Goal: Find specific fact: Find specific fact

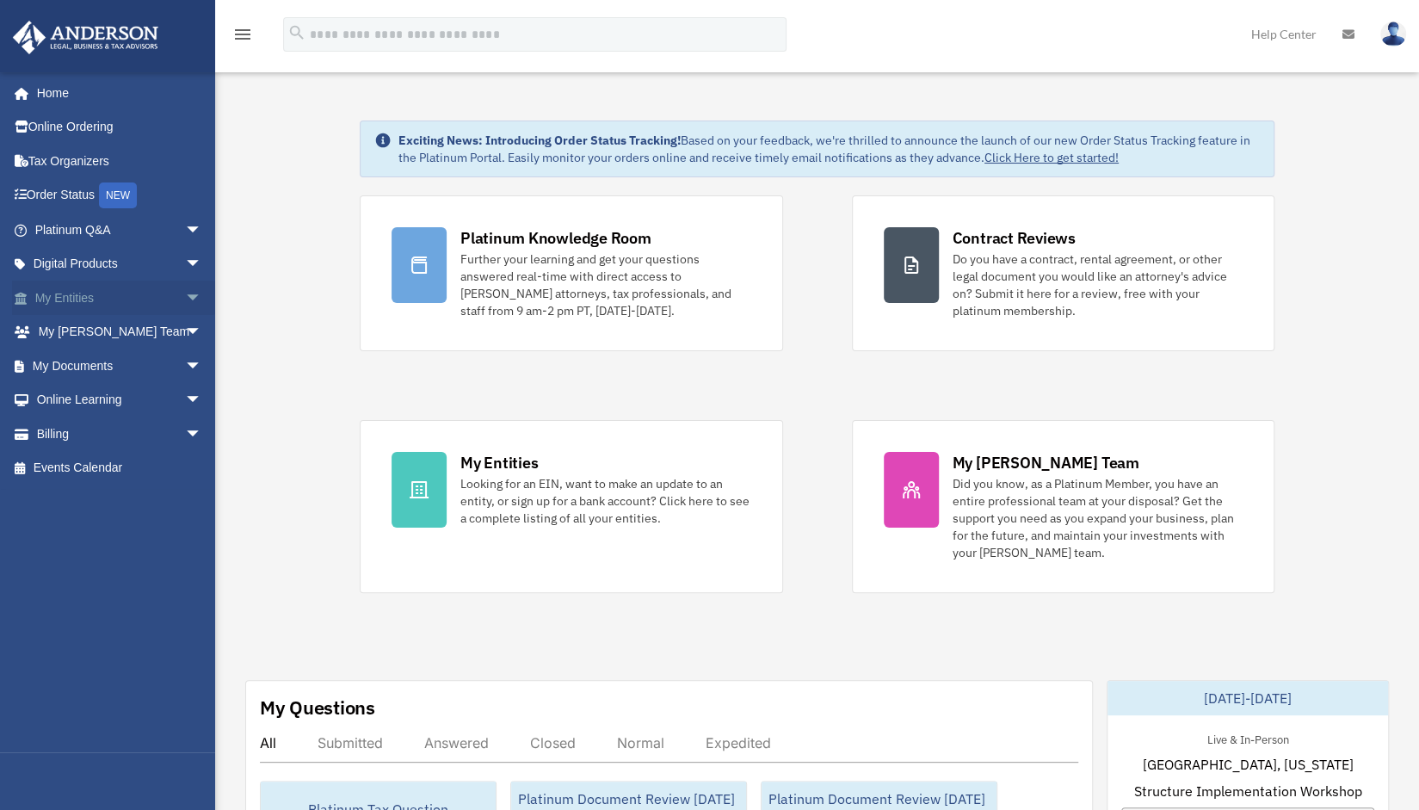
click at [185, 292] on span "arrow_drop_down" at bounding box center [202, 297] width 34 height 35
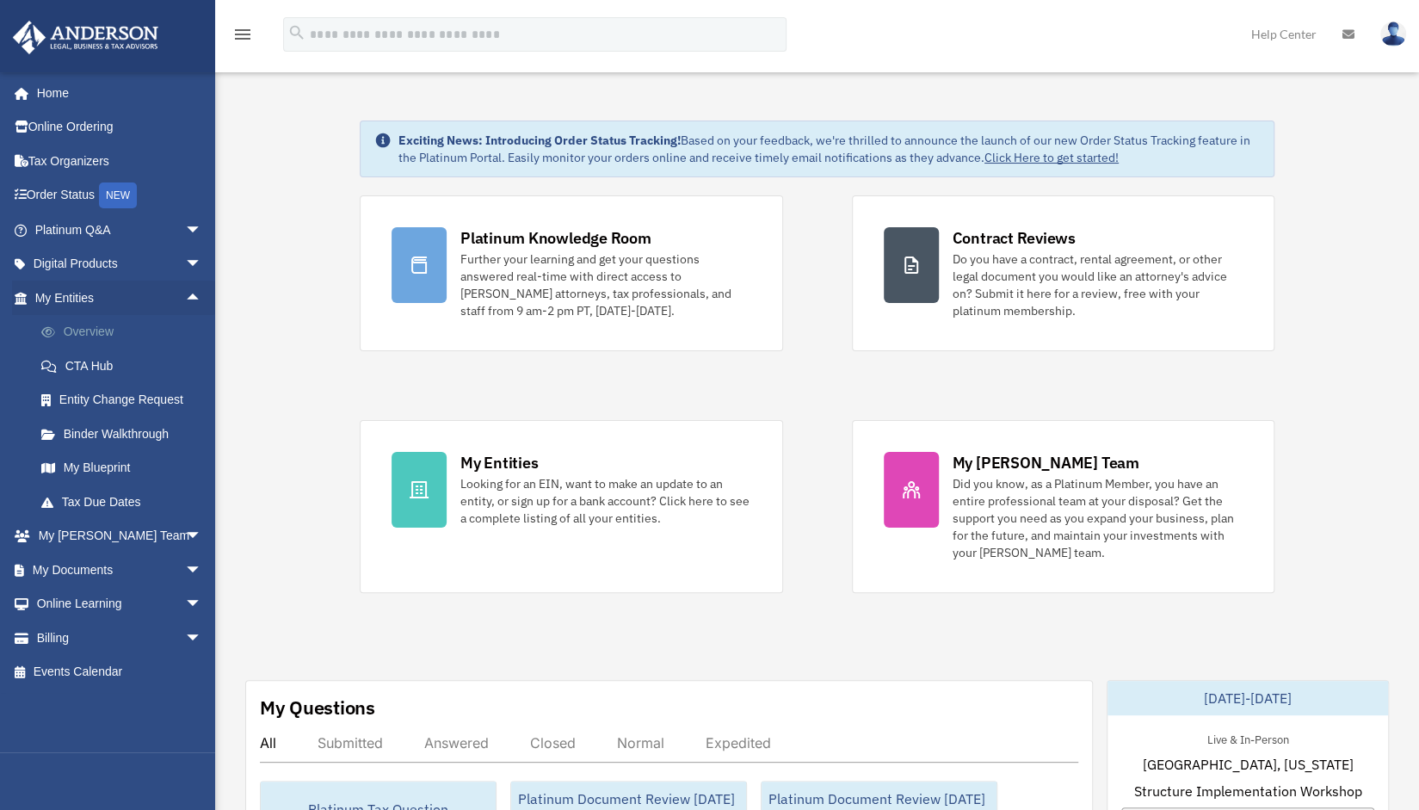
click at [110, 324] on link "Overview" at bounding box center [126, 332] width 204 height 34
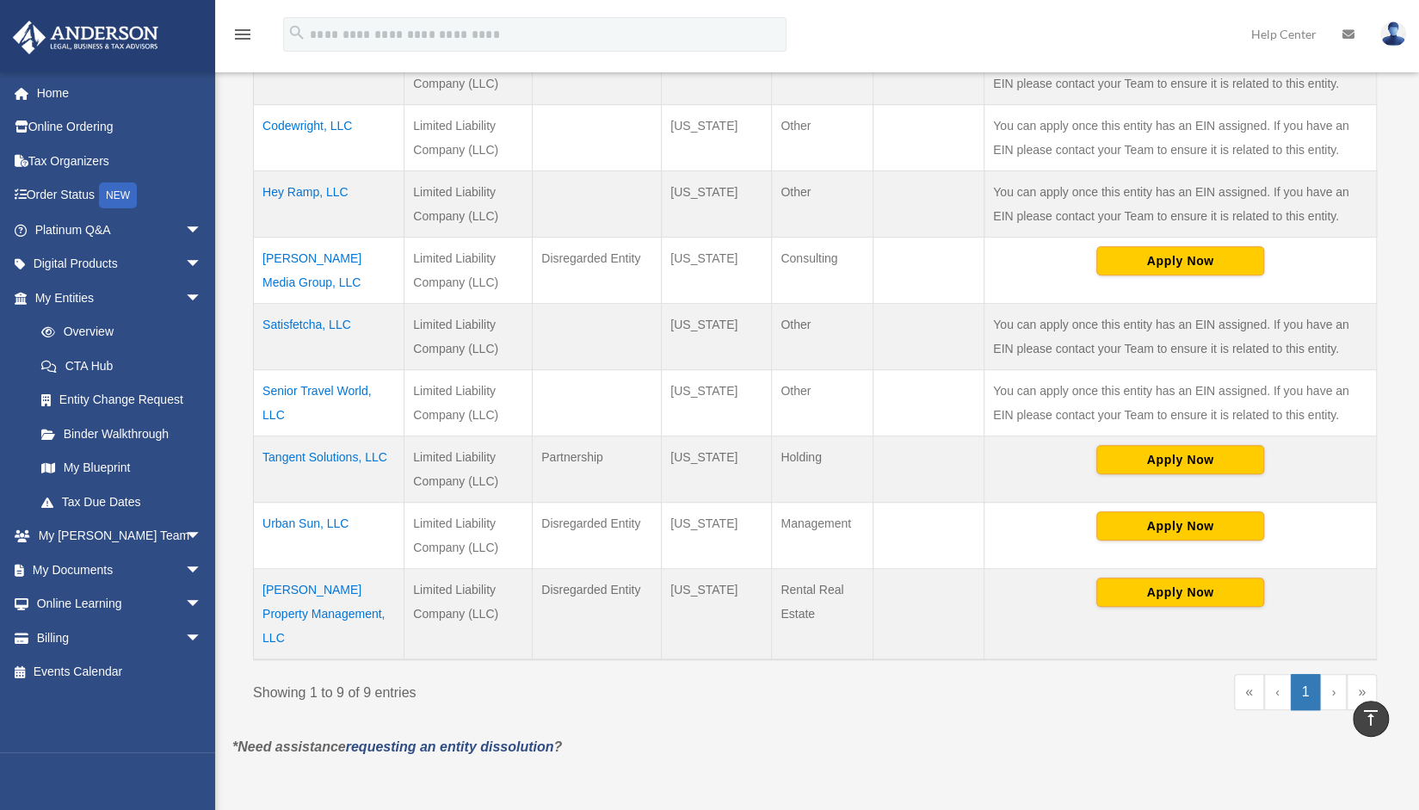
scroll to position [454, 0]
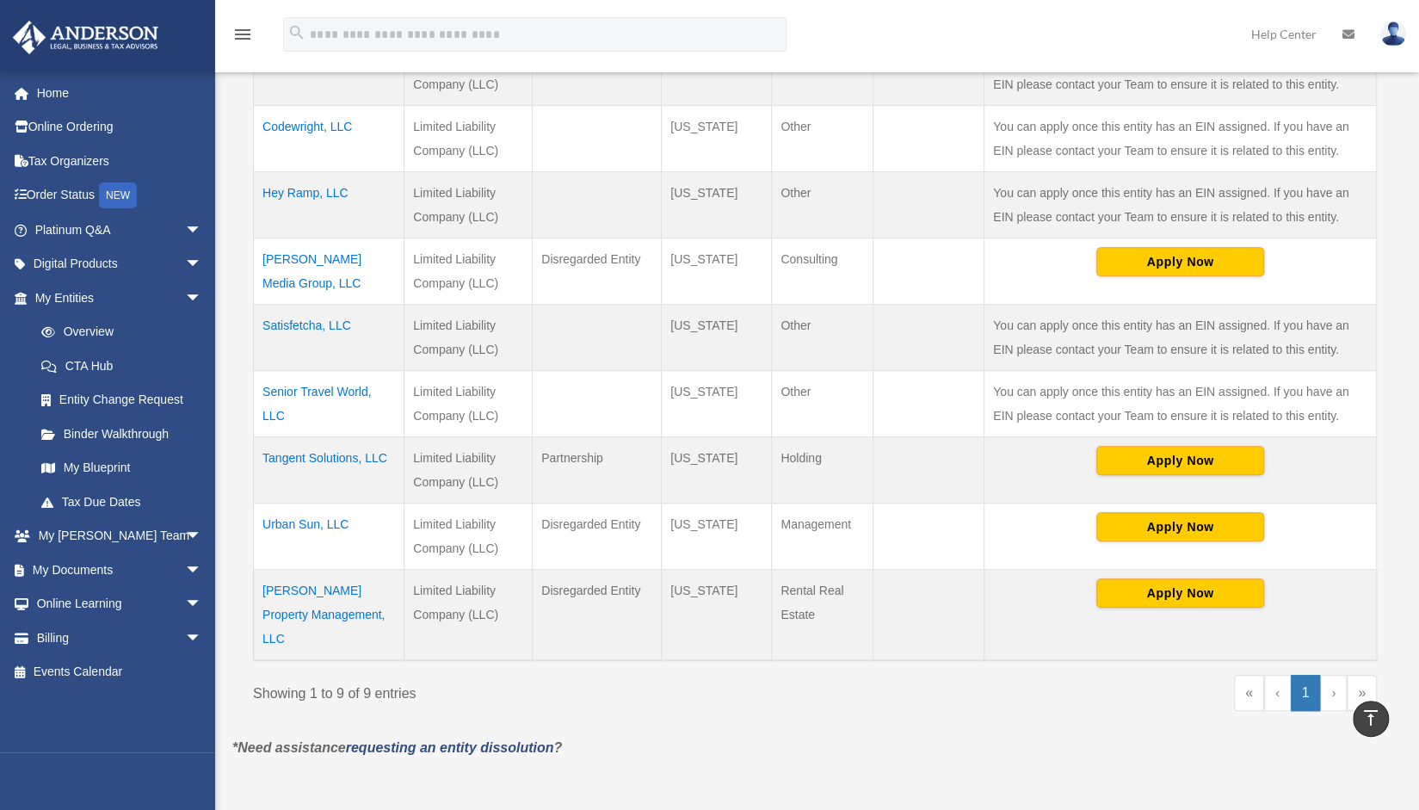
click at [317, 610] on td "[PERSON_NAME] Property Management, LLC" at bounding box center [329, 614] width 151 height 91
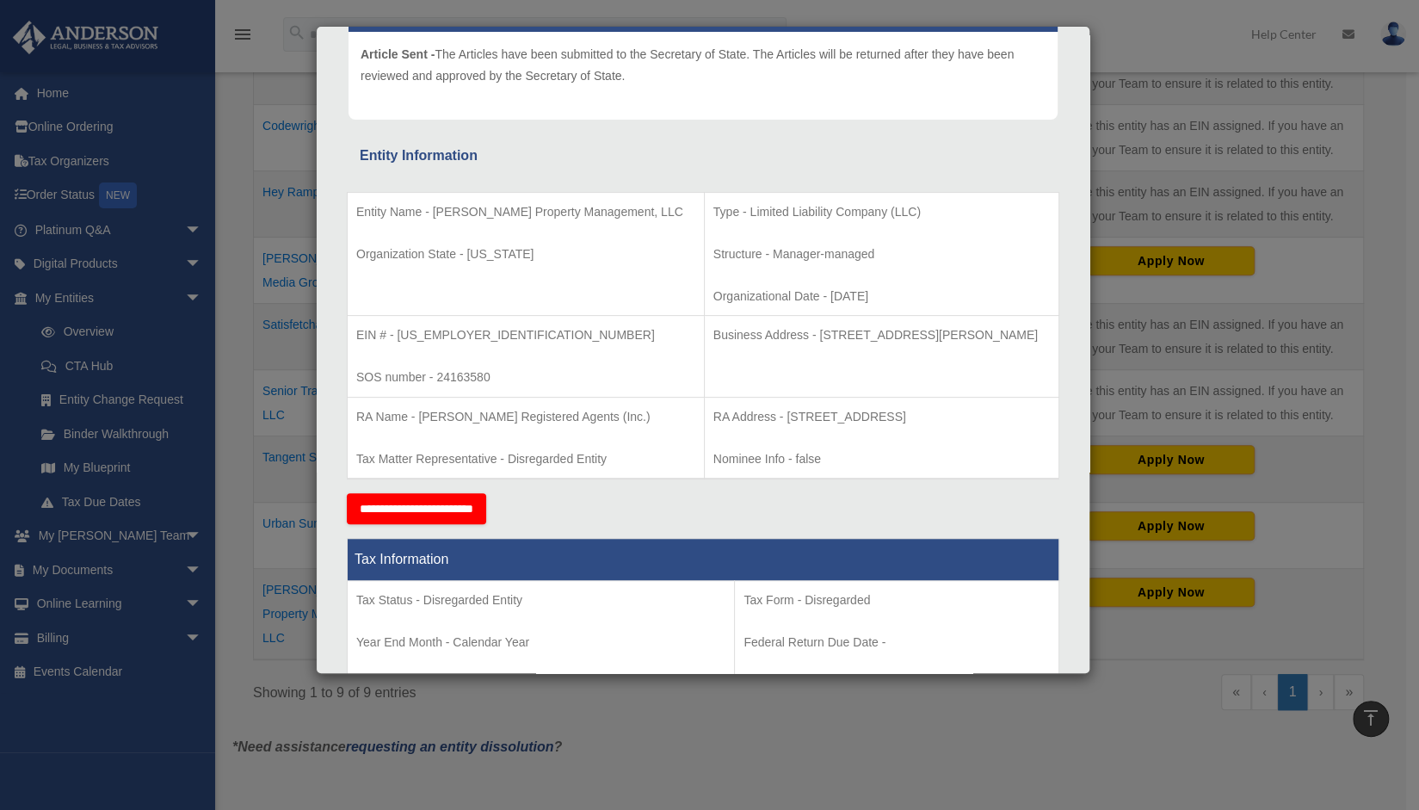
scroll to position [210, 0]
drag, startPoint x: 1014, startPoint y: 331, endPoint x: 743, endPoint y: 335, distance: 271.0
click at [743, 335] on p "Business Address - 3225 McLeod Dr, Suite 100, Las Vegas, NV 89121" at bounding box center [881, 336] width 336 height 22
copy p "3225 McLeod Dr, Suite 100, Las Vegas, NV 89121"
drag, startPoint x: 504, startPoint y: 334, endPoint x: 397, endPoint y: 336, distance: 106.7
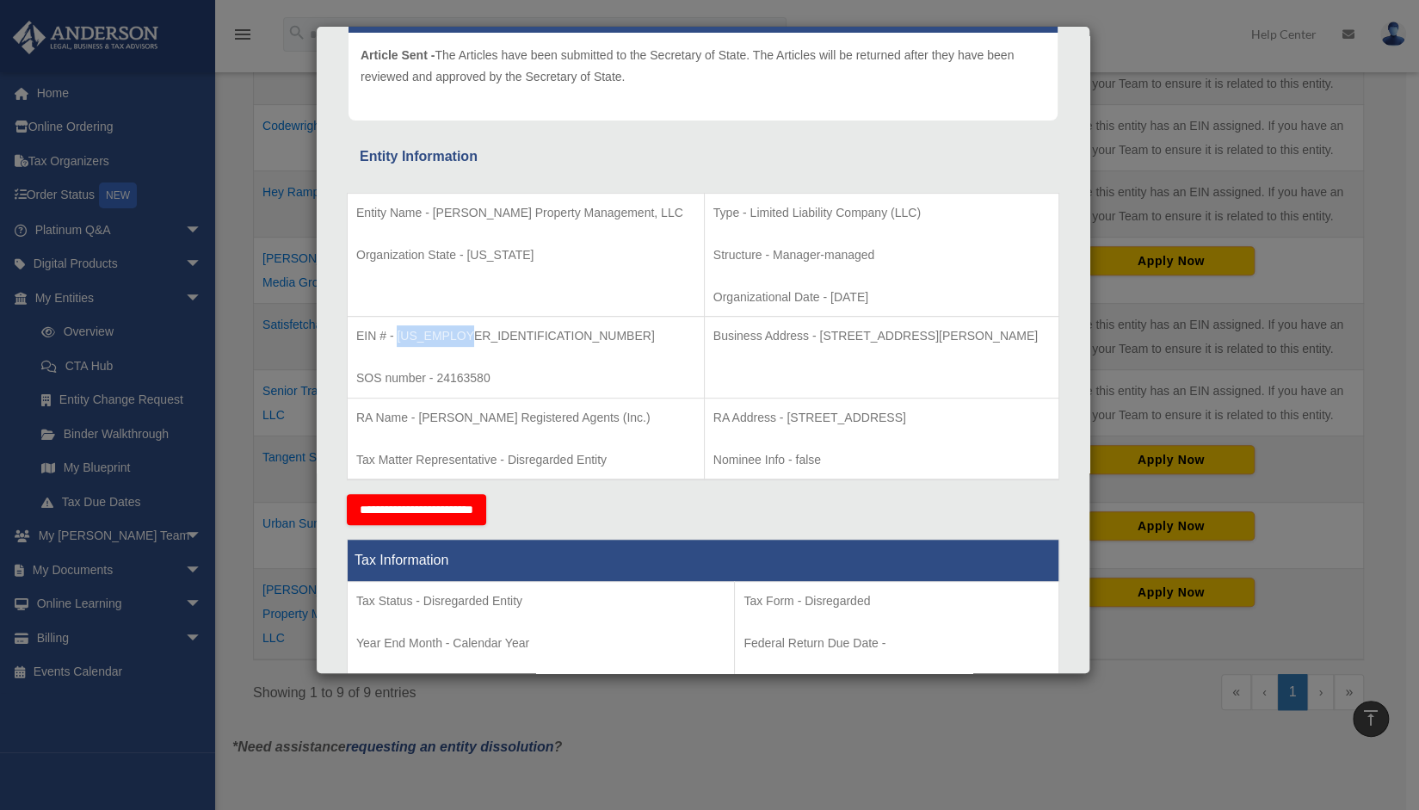
click at [397, 336] on p "EIN # - 99-4806144" at bounding box center [525, 336] width 339 height 22
copy p "99-4806144"
click at [713, 428] on p "RA Address - 1201 West Peachtree Street, NW, Suite 2350, Atlanta, GA 30309" at bounding box center [881, 418] width 336 height 22
drag, startPoint x: 1014, startPoint y: 330, endPoint x: 740, endPoint y: 348, distance: 274.3
click at [740, 348] on td "Business Address - 3225 McLeod Dr, Suite 100, Las Vegas, NV 89121" at bounding box center [881, 358] width 354 height 82
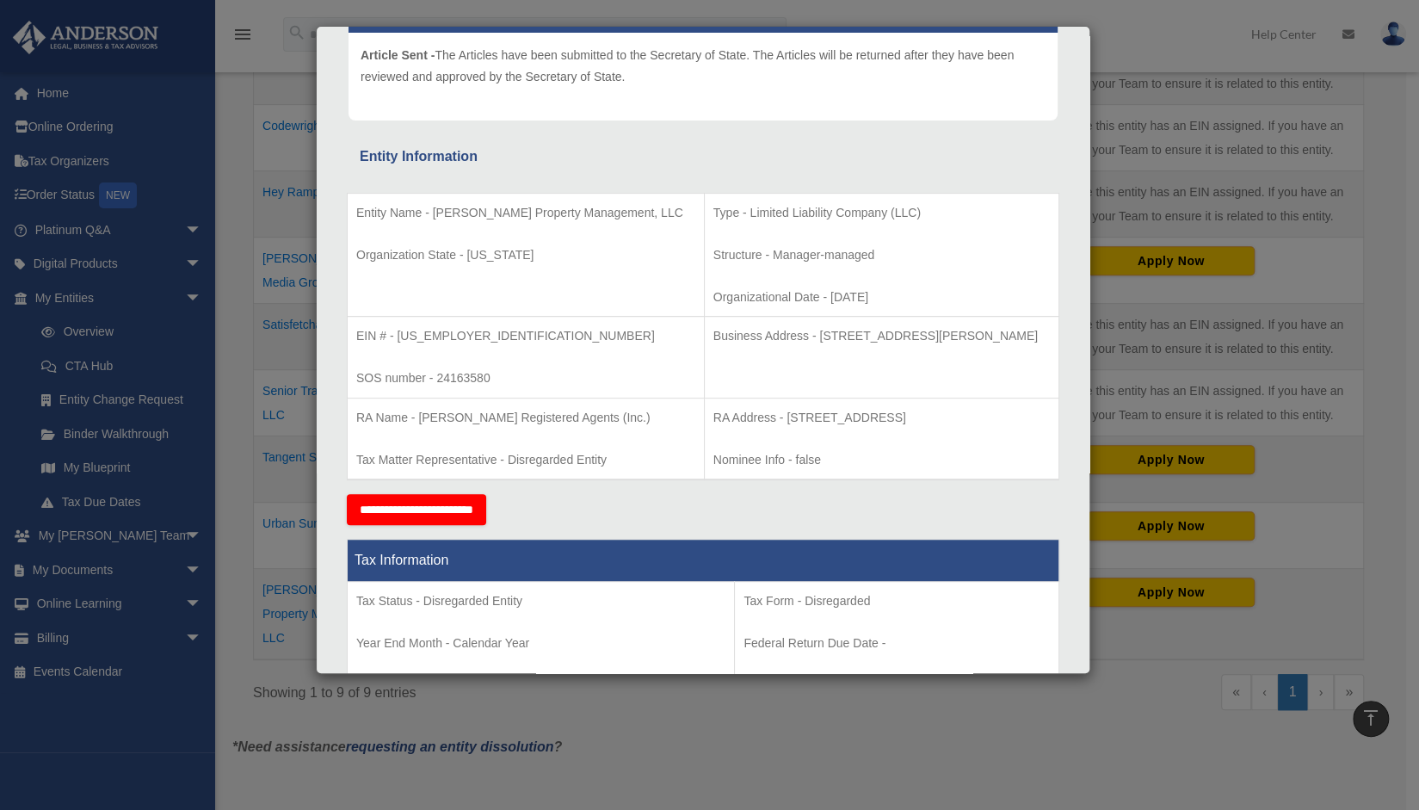
copy p "3225 McLeod Dr, Suite 100, Las Vegas, NV 89121"
